Goal: Task Accomplishment & Management: Complete application form

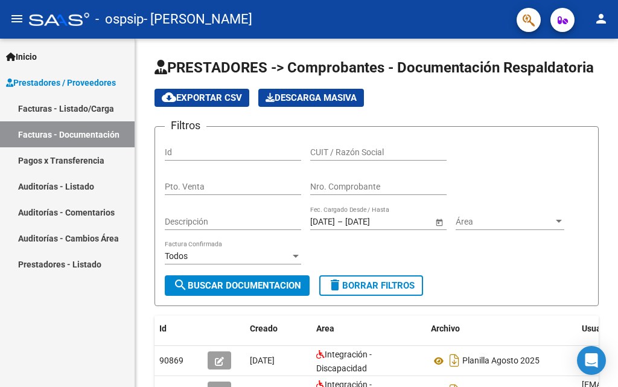
click at [102, 136] on link "Facturas - Documentación" at bounding box center [67, 134] width 135 height 26
click at [100, 109] on link "Facturas - Listado/Carga" at bounding box center [67, 108] width 135 height 26
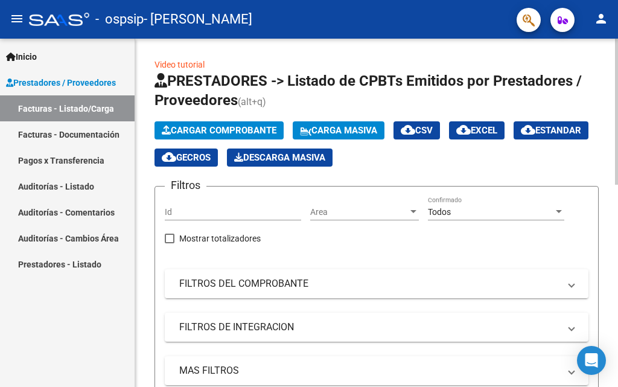
click at [200, 128] on span "Cargar Comprobante" at bounding box center [219, 130] width 115 height 11
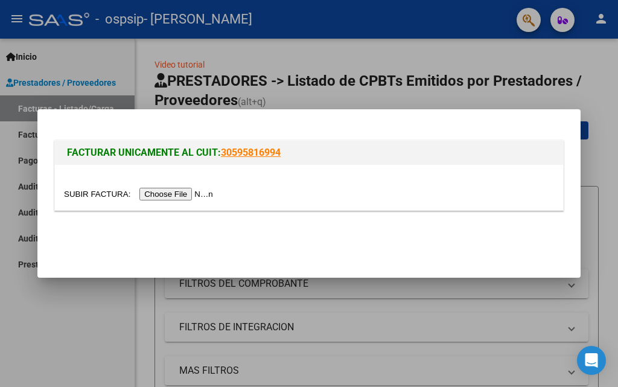
click at [189, 194] on input "file" at bounding box center [140, 194] width 153 height 13
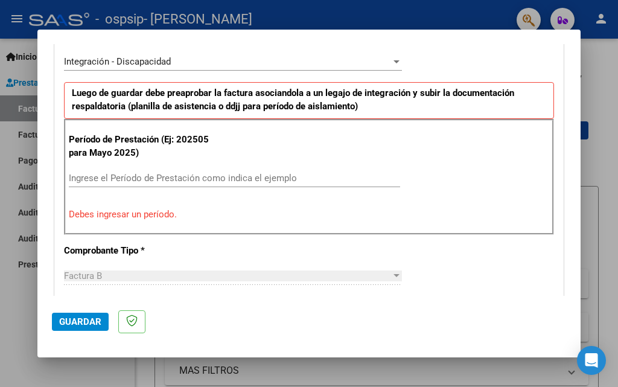
scroll to position [302, 0]
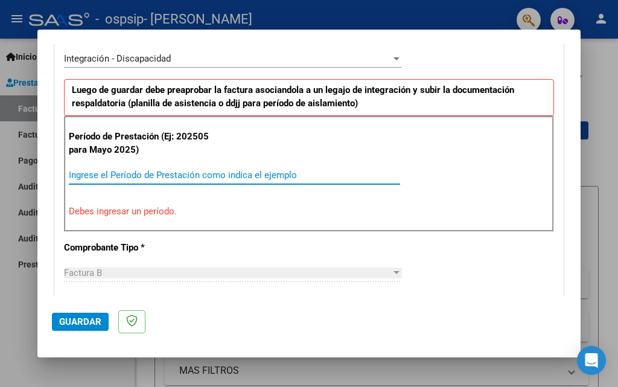
click at [79, 173] on input "Ingrese el Período de Prestación como indica el ejemplo" at bounding box center [235, 175] width 332 height 11
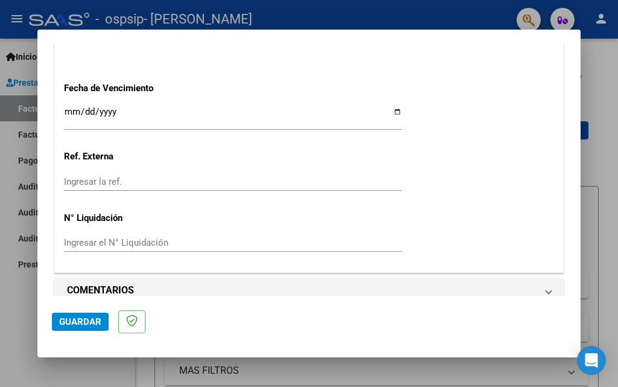
scroll to position [845, 0]
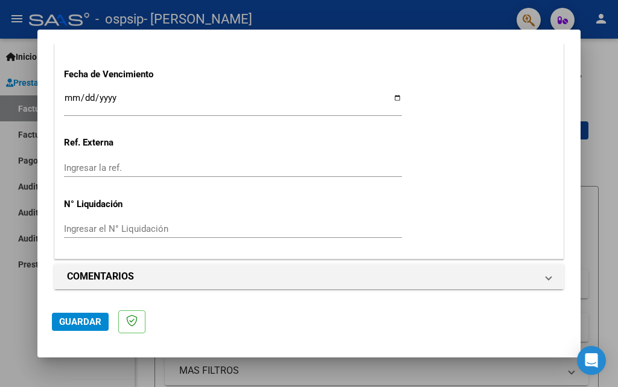
type input "202509"
click at [390, 98] on input "Ingresar la fecha" at bounding box center [233, 102] width 338 height 19
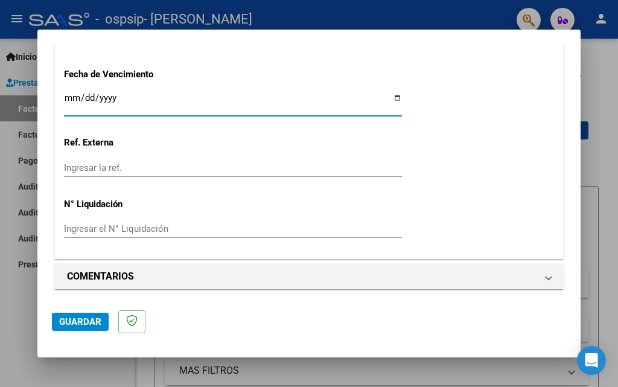
type input "[DATE]"
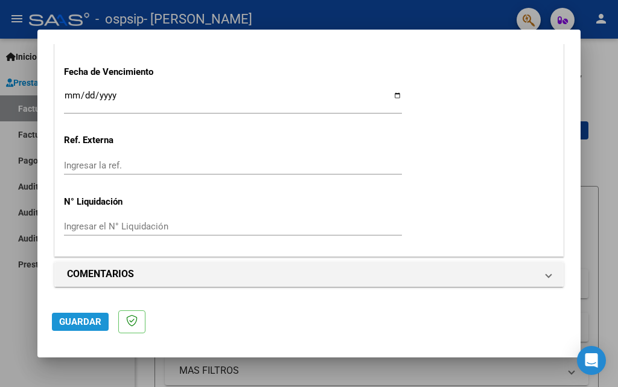
click at [75, 324] on span "Guardar" at bounding box center [80, 321] width 42 height 11
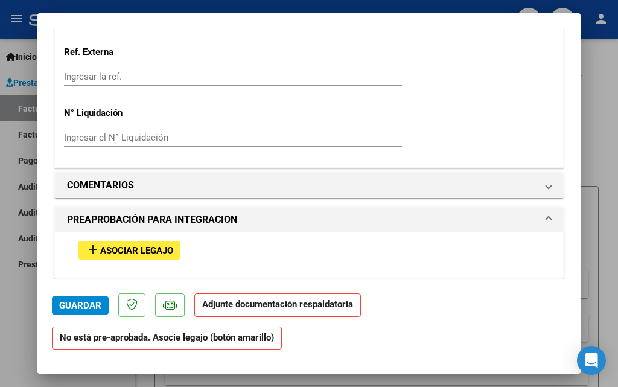
scroll to position [1027, 0]
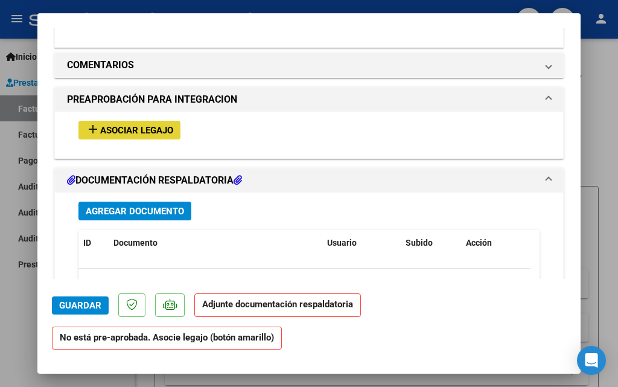
click at [139, 129] on span "Asociar Legajo" at bounding box center [136, 130] width 73 height 11
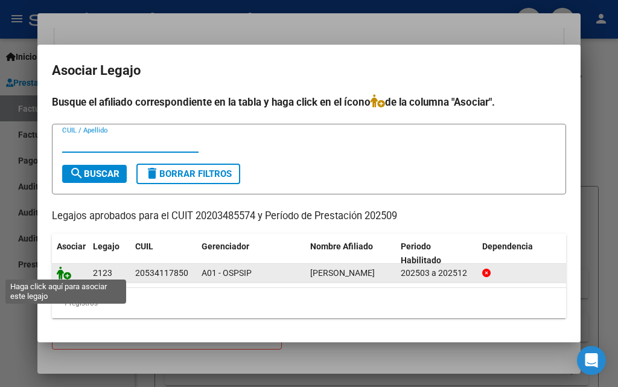
click at [65, 272] on icon at bounding box center [64, 272] width 14 height 13
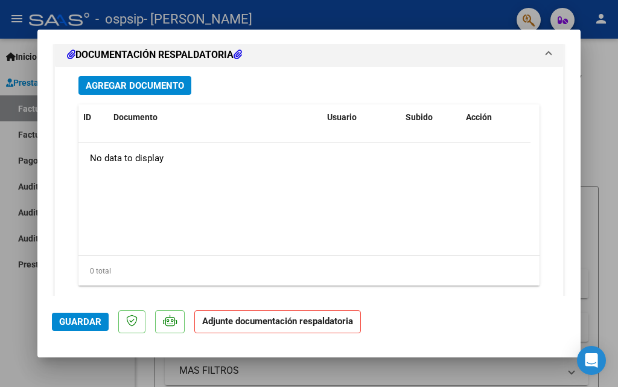
scroll to position [1360, 0]
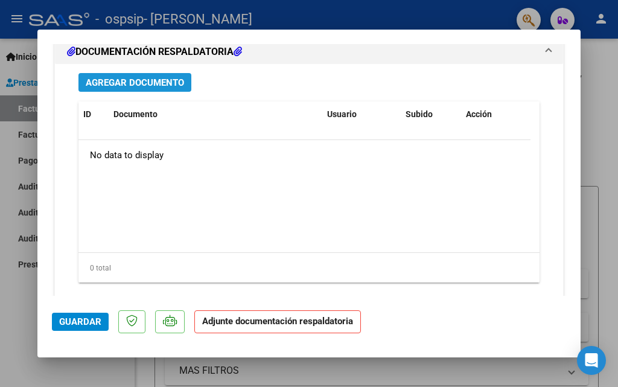
click at [157, 85] on span "Agregar Documento" at bounding box center [135, 82] width 98 height 11
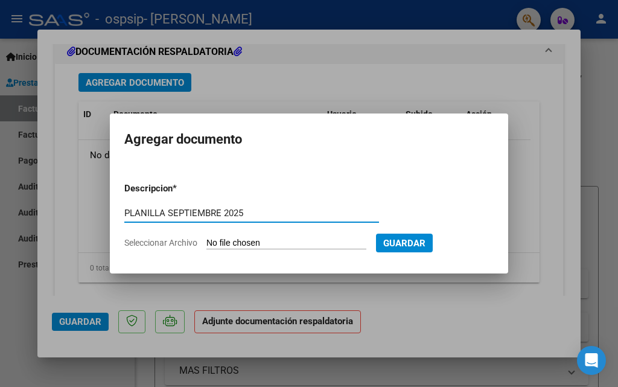
type input "PLANILLA SEPTIEMBRE 2025"
click at [233, 240] on input "Seleccionar Archivo" at bounding box center [287, 243] width 160 height 11
type input "C:\fakepath\PLANILLA BIKIRENTZIN SEPT.pdf"
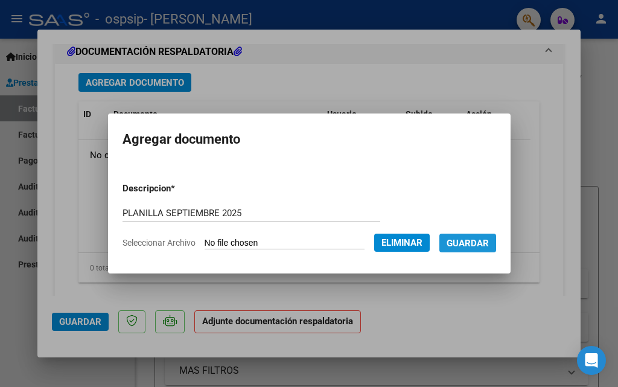
click at [482, 243] on span "Guardar" at bounding box center [468, 243] width 42 height 11
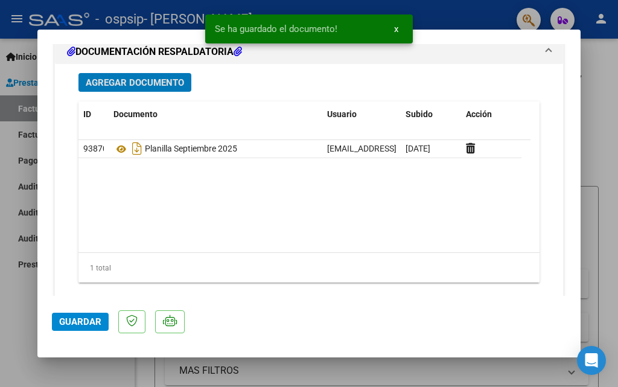
scroll to position [1385, 0]
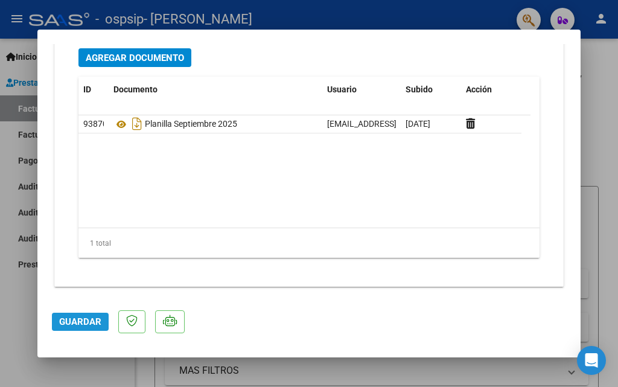
click at [86, 319] on span "Guardar" at bounding box center [80, 321] width 42 height 11
click at [19, 318] on div at bounding box center [309, 193] width 618 height 387
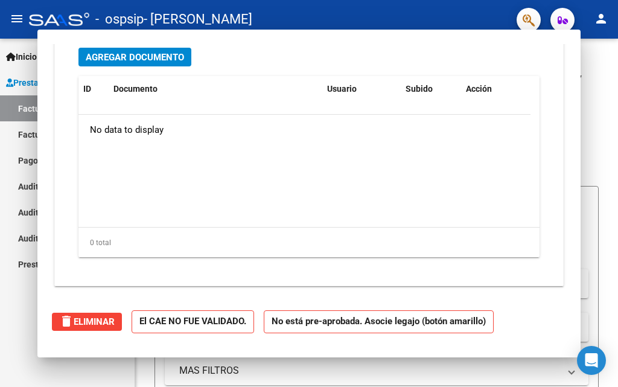
scroll to position [0, 0]
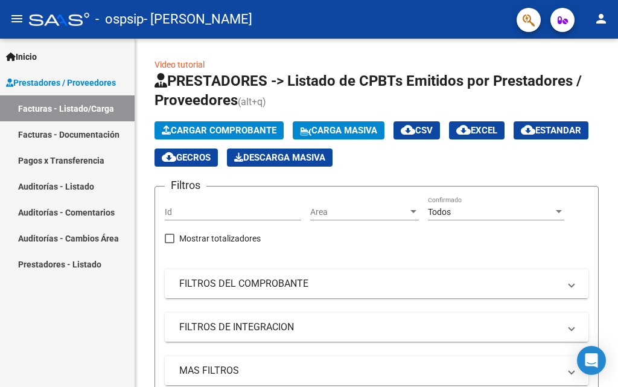
click at [94, 133] on link "Facturas - Documentación" at bounding box center [67, 134] width 135 height 26
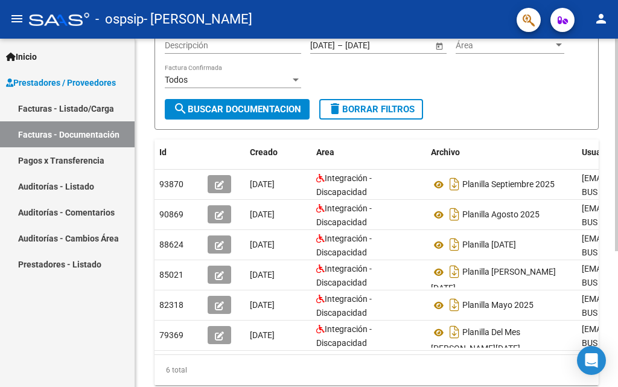
scroll to position [181, 0]
